Goal: Information Seeking & Learning: Check status

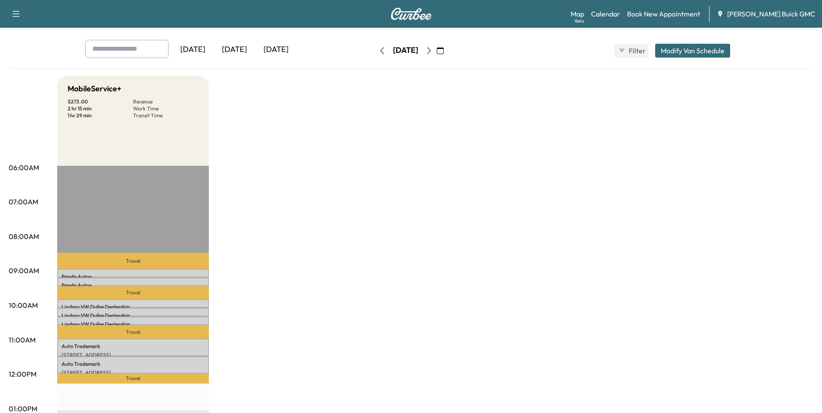
scroll to position [130, 0]
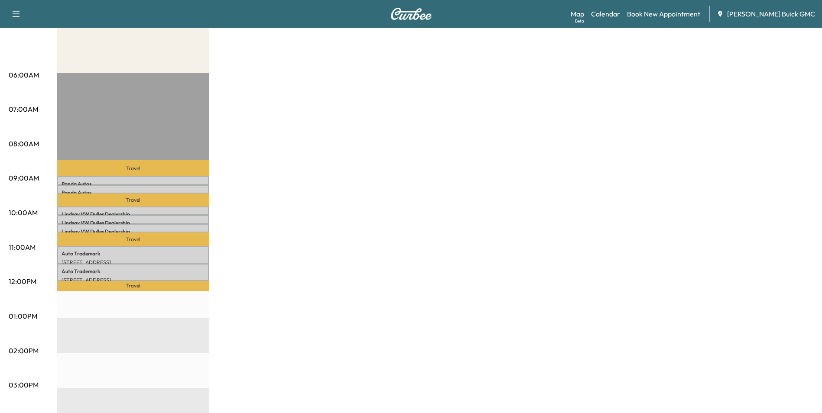
click at [545, 93] on div "MobileService+ $ 273.00 Revenue 2 hr 15 min Work Time 1 hr 29 min Transit Time …" at bounding box center [435, 308] width 756 height 650
click at [486, 131] on div "MobileService+ $ 273.00 Revenue 2 hr 15 min Work Time 1 hr 29 min Transit Time …" at bounding box center [435, 308] width 756 height 650
click at [493, 133] on div "MobileService+ $ 273.00 Revenue 2 hr 15 min Work Time 1 hr 29 min Transit Time …" at bounding box center [435, 308] width 756 height 650
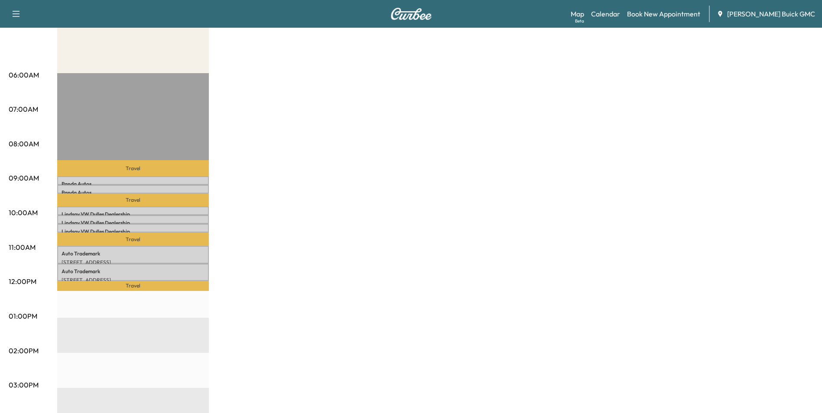
click at [593, 111] on div "MobileService+ $ 273.00 Revenue 2 hr 15 min Work Time 1 hr 29 min Transit Time …" at bounding box center [435, 308] width 756 height 650
click at [543, 133] on div "MobileService+ $ 273.00 Revenue 2 hr 15 min Work Time 1 hr 29 min Transit Time …" at bounding box center [435, 308] width 756 height 650
click at [543, 151] on div "MobileService+ $ 273.00 Revenue 2 hr 15 min Work Time 1 hr 29 min Transit Time …" at bounding box center [435, 308] width 756 height 650
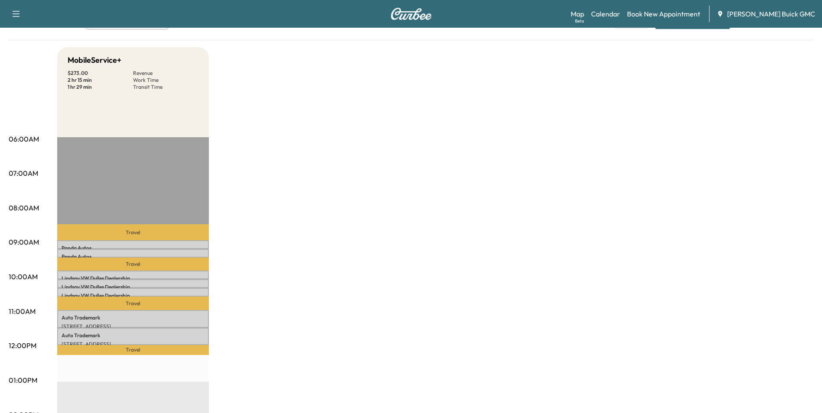
scroll to position [0, 0]
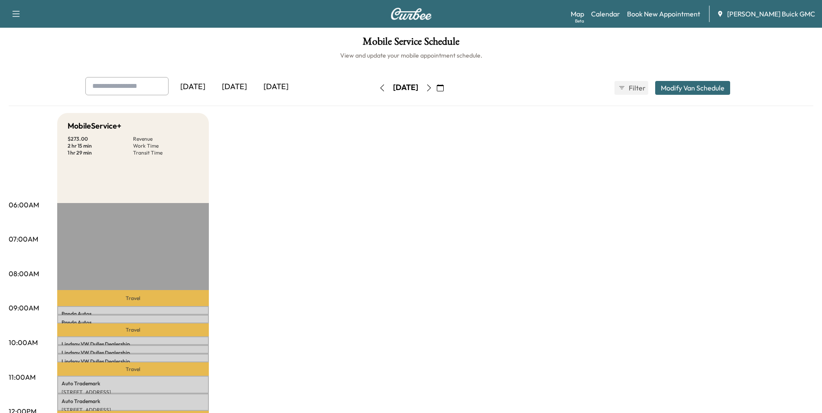
drag, startPoint x: 607, startPoint y: 187, endPoint x: 602, endPoint y: 185, distance: 5.2
drag, startPoint x: 585, startPoint y: 200, endPoint x: 584, endPoint y: 216, distance: 16.1
